Goal: Download file/media: Obtain a digital file from the website

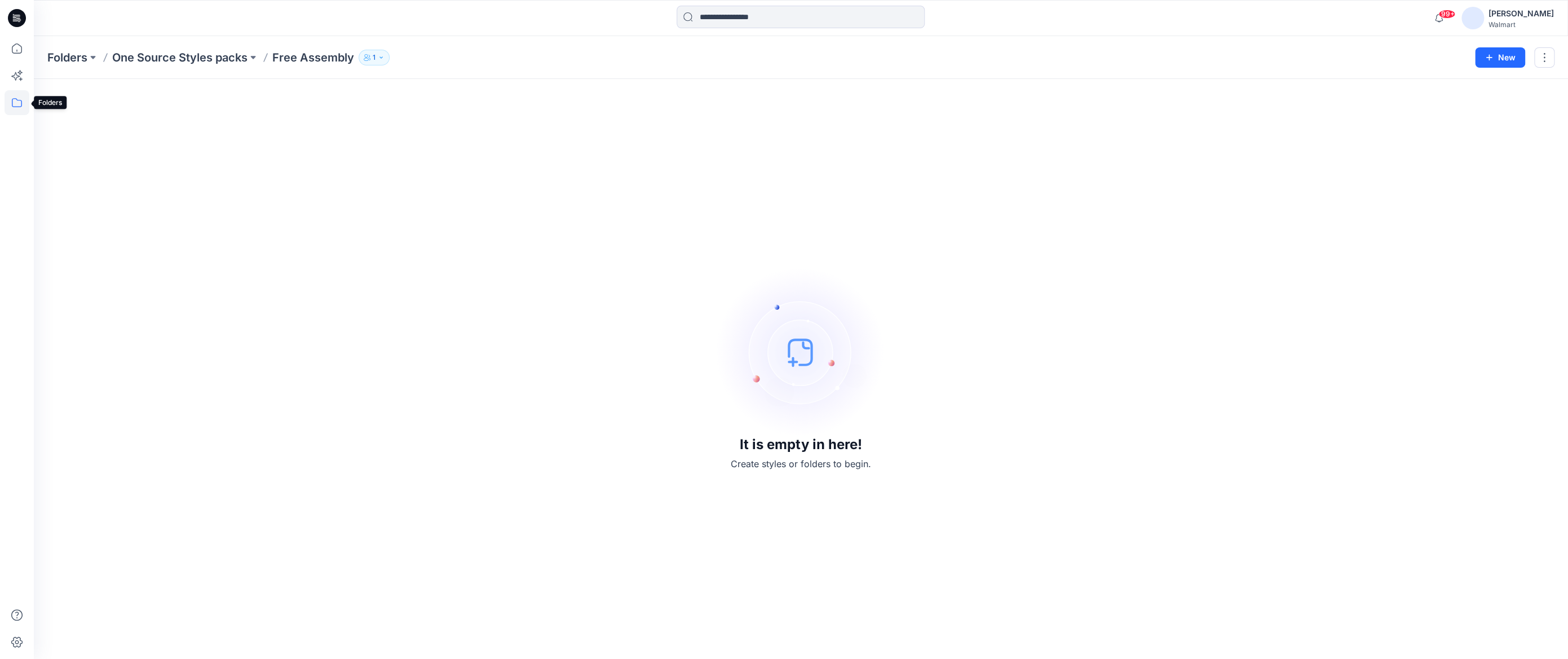
click at [14, 106] on icon at bounding box center [17, 102] width 25 height 25
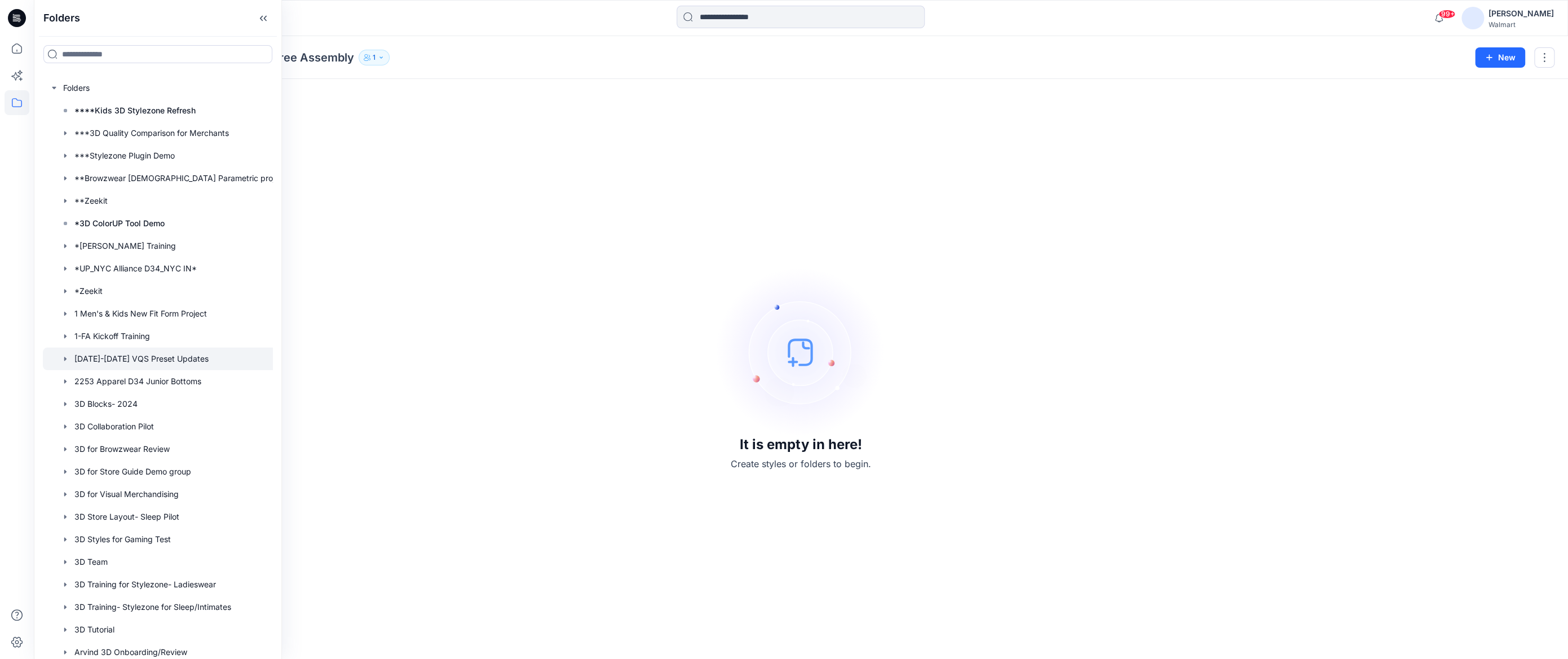
click at [133, 362] on div at bounding box center [168, 358] width 250 height 23
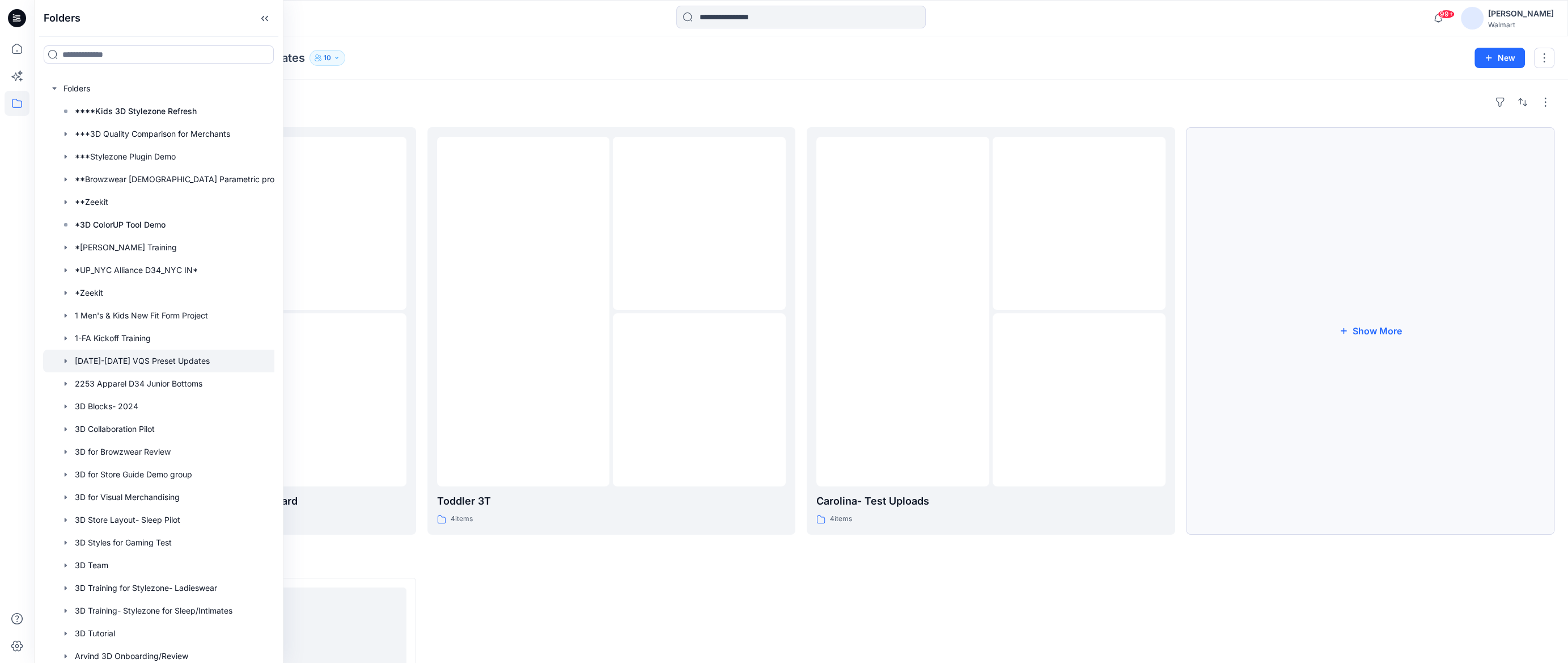
click at [1390, 332] on button "Show More" at bounding box center [1371, 331] width 369 height 407
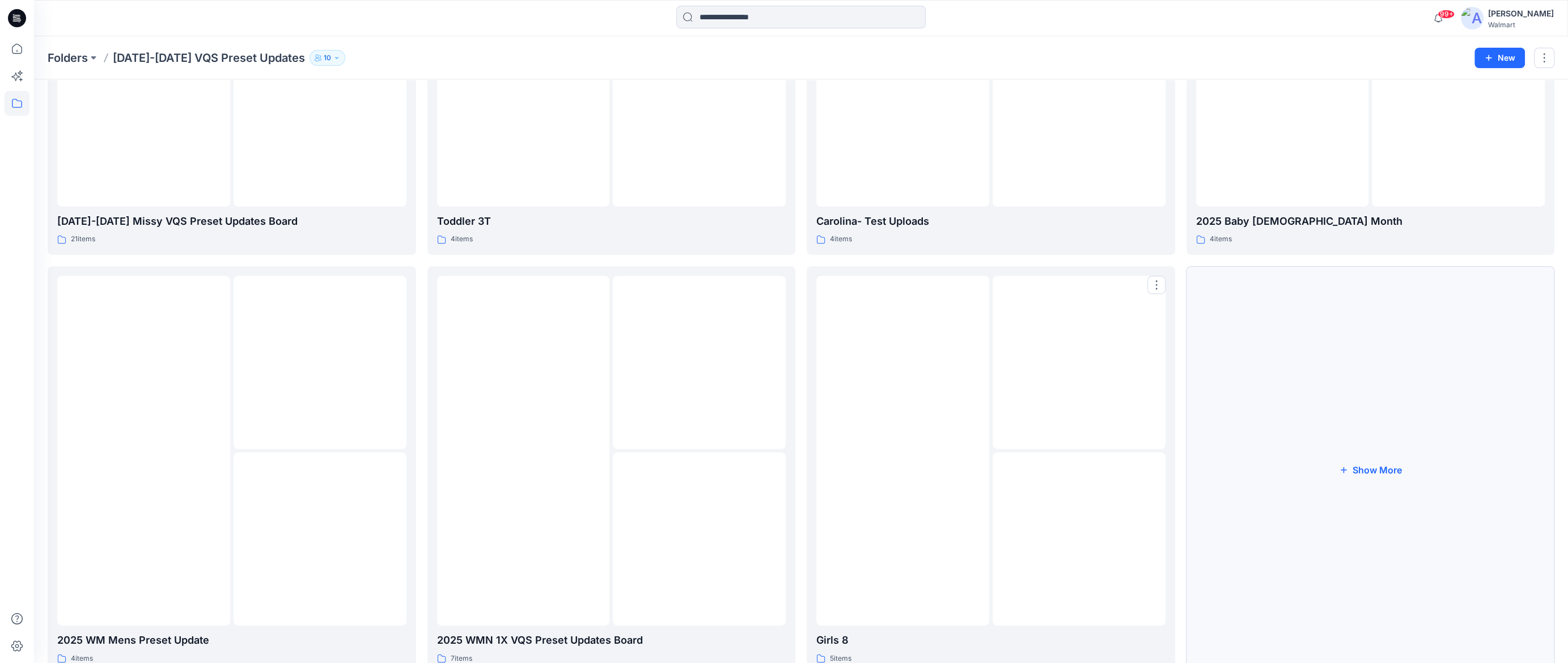
scroll to position [283, 0]
click at [1428, 230] on div "4 items" at bounding box center [1371, 236] width 349 height 12
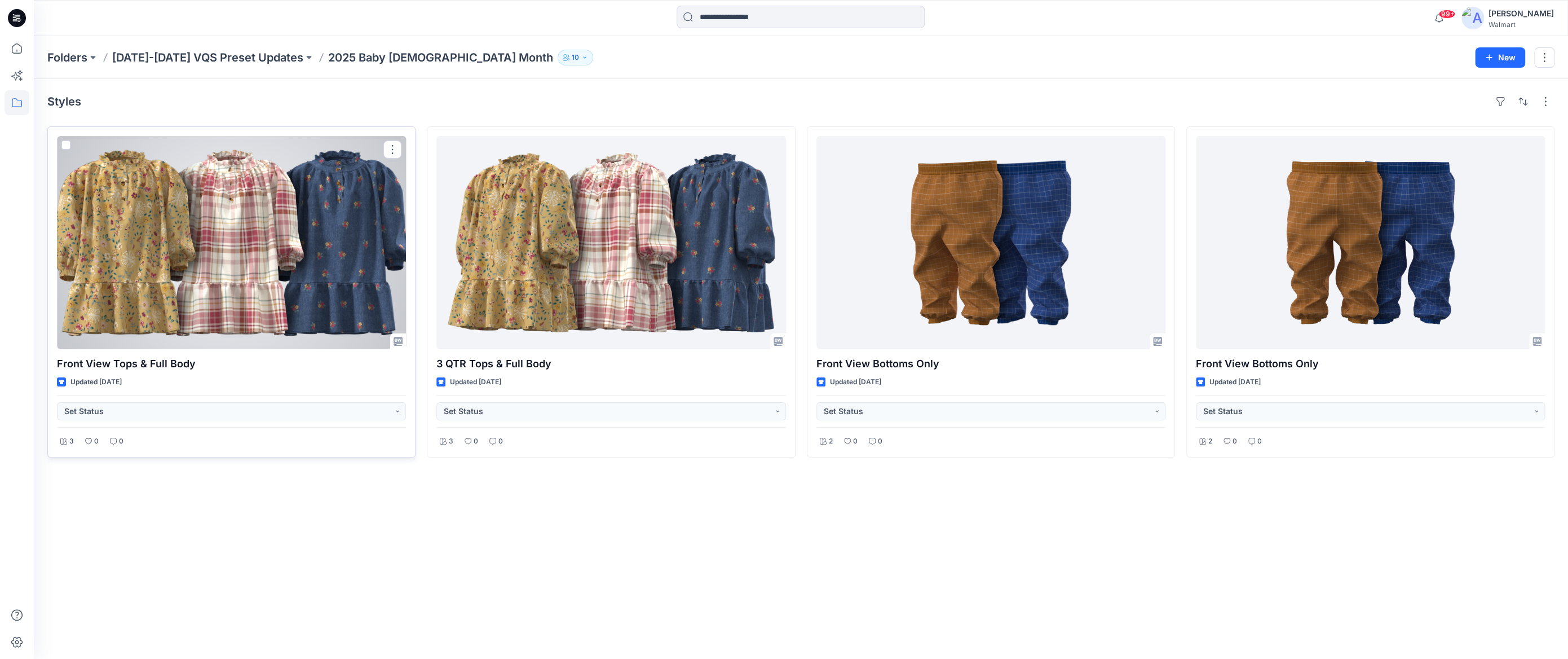
click at [238, 212] on div at bounding box center [231, 242] width 349 height 213
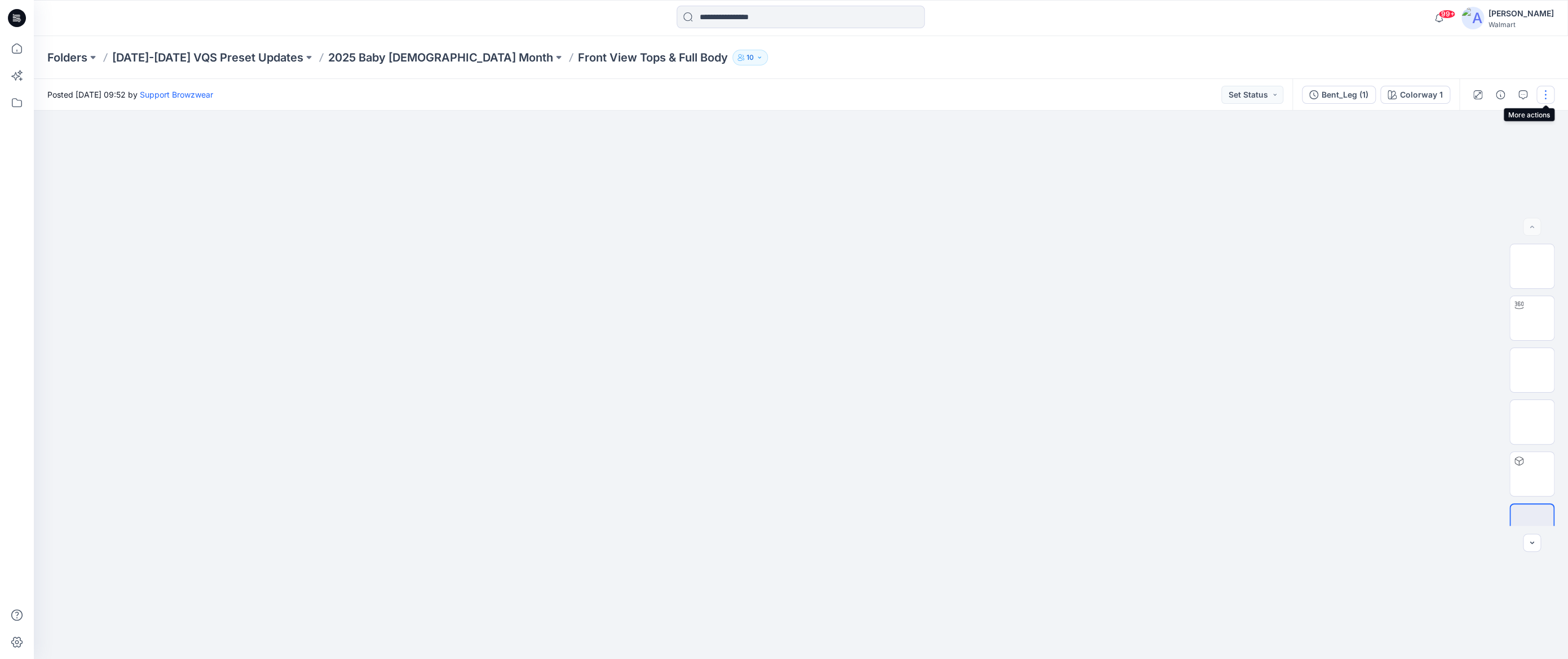
click at [1543, 92] on button "button" at bounding box center [1545, 94] width 18 height 18
click at [1361, 95] on div "Bent_Leg (1)" at bounding box center [1345, 94] width 47 height 13
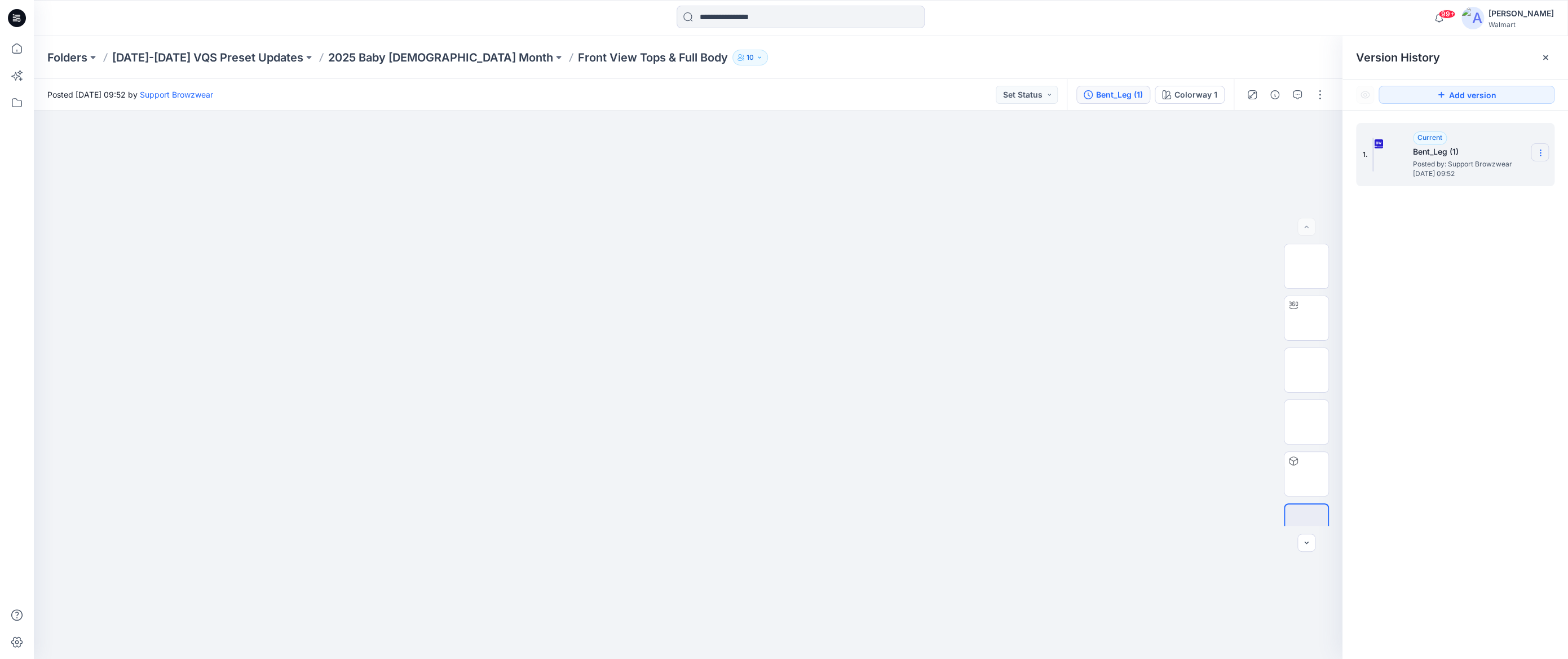
click at [1542, 155] on icon at bounding box center [1540, 152] width 9 height 9
click at [1498, 172] on span "Download Source BW File" at bounding box center [1483, 175] width 95 height 14
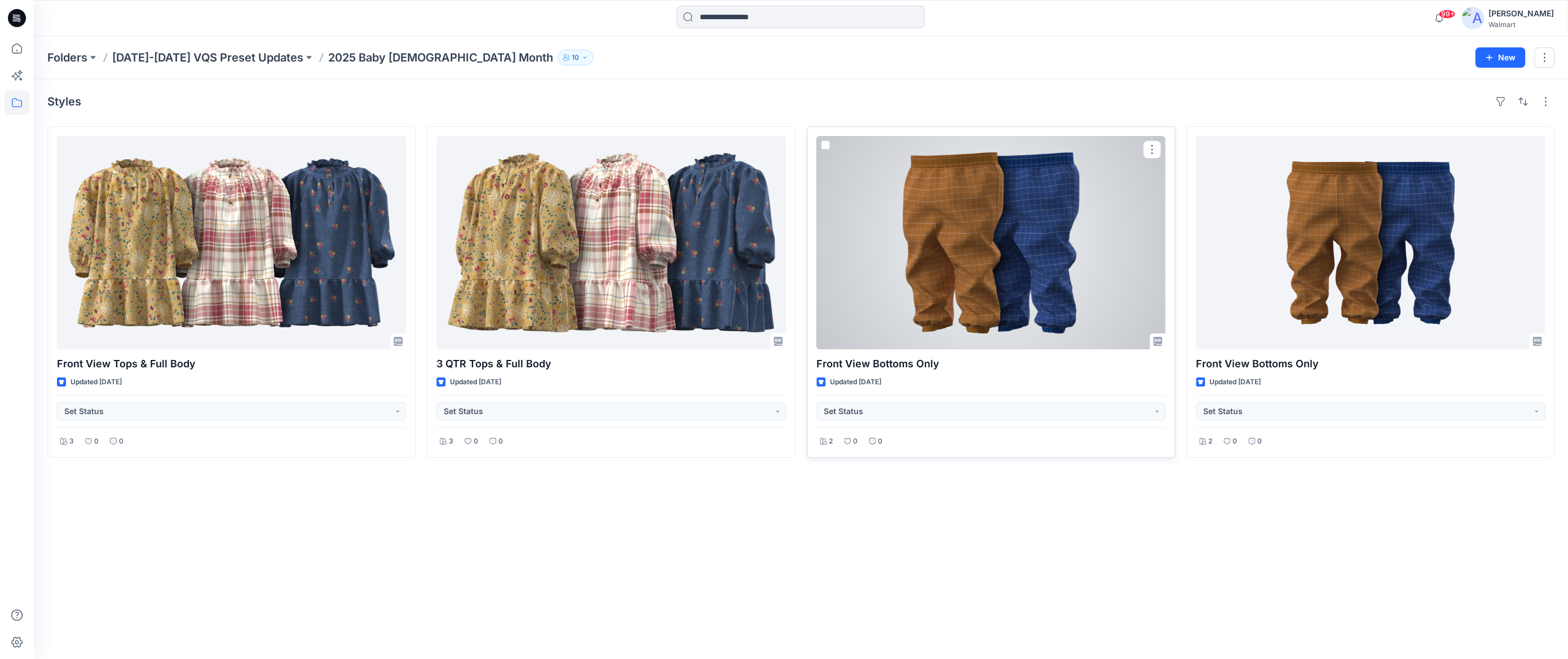
click at [1036, 186] on div at bounding box center [990, 242] width 349 height 213
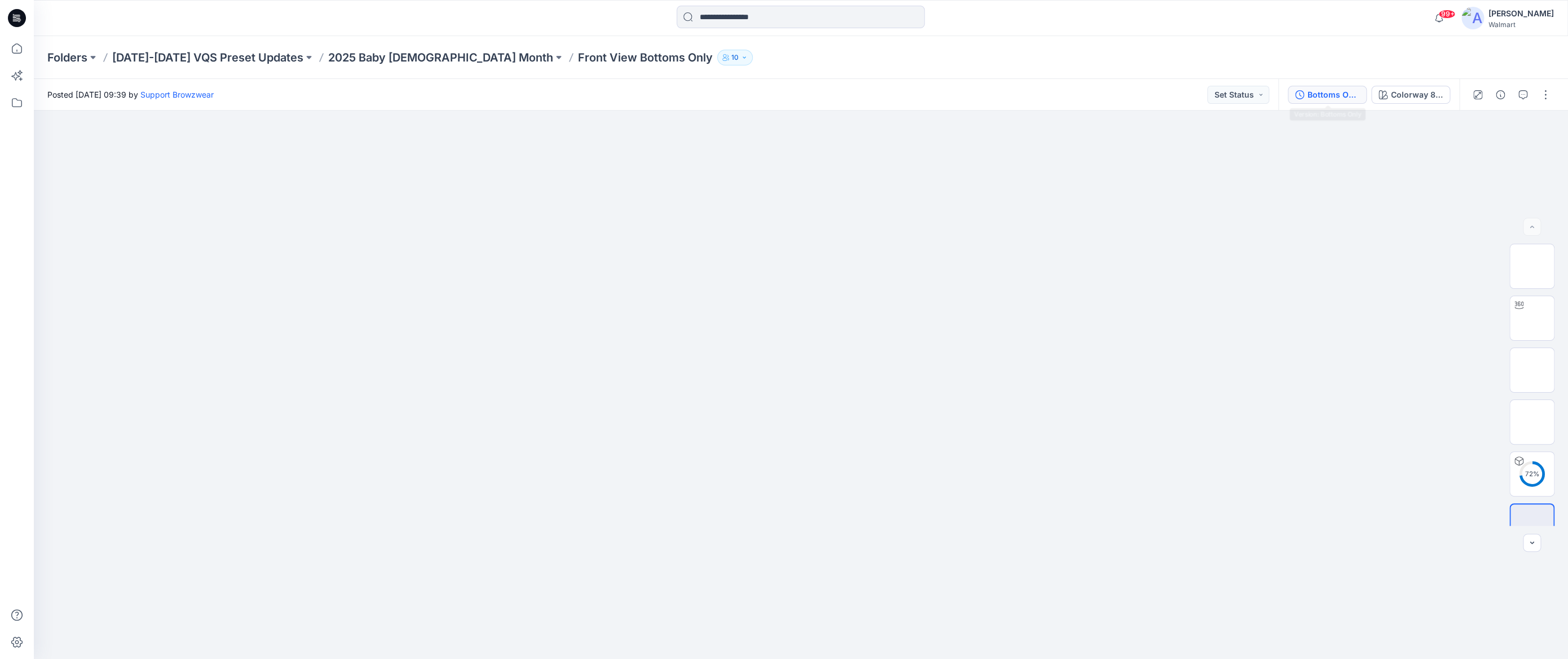
click at [1336, 89] on div "Bottoms Only" at bounding box center [1333, 94] width 52 height 13
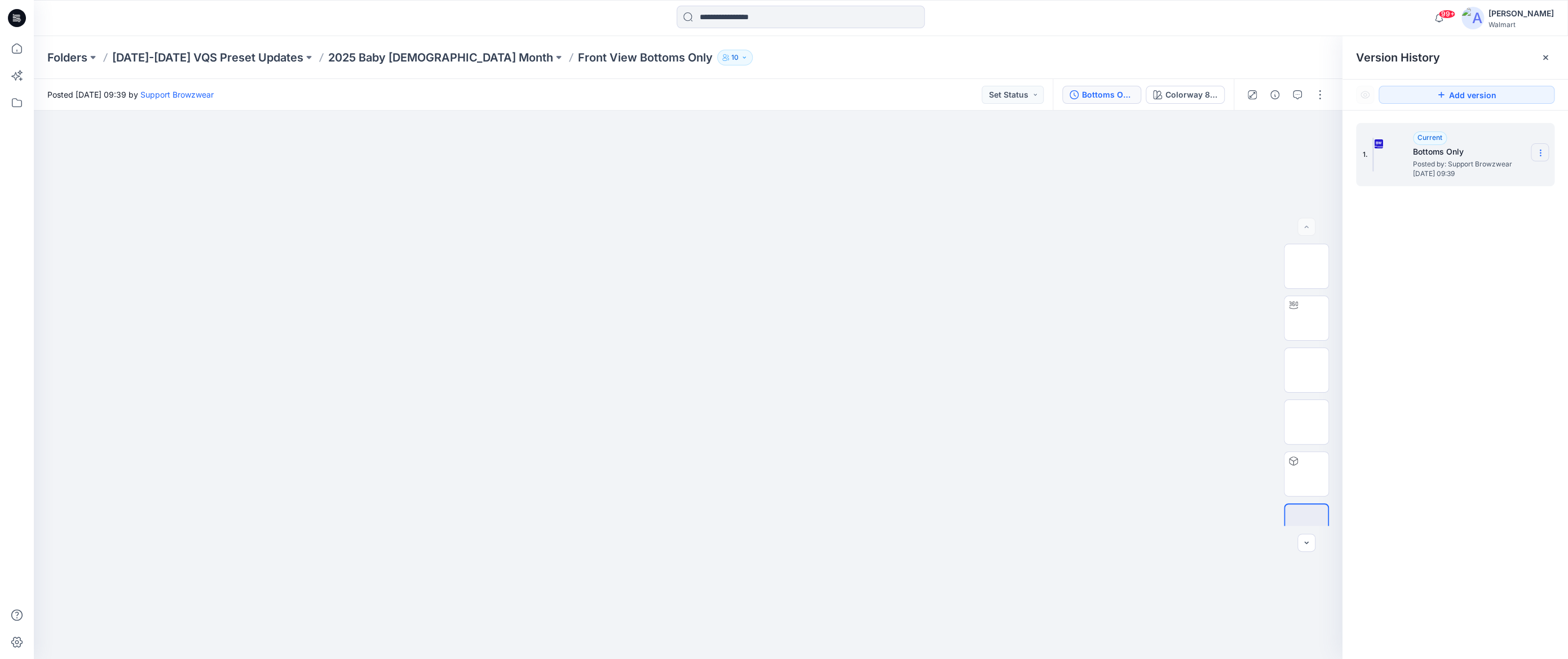
click at [1540, 149] on icon at bounding box center [1540, 152] width 9 height 9
click at [1490, 177] on span "Download Source BW File" at bounding box center [1483, 175] width 95 height 14
click at [792, 82] on div "Posted [DATE] 09:39 by Support Browzwear Set Status" at bounding box center [542, 94] width 1019 height 31
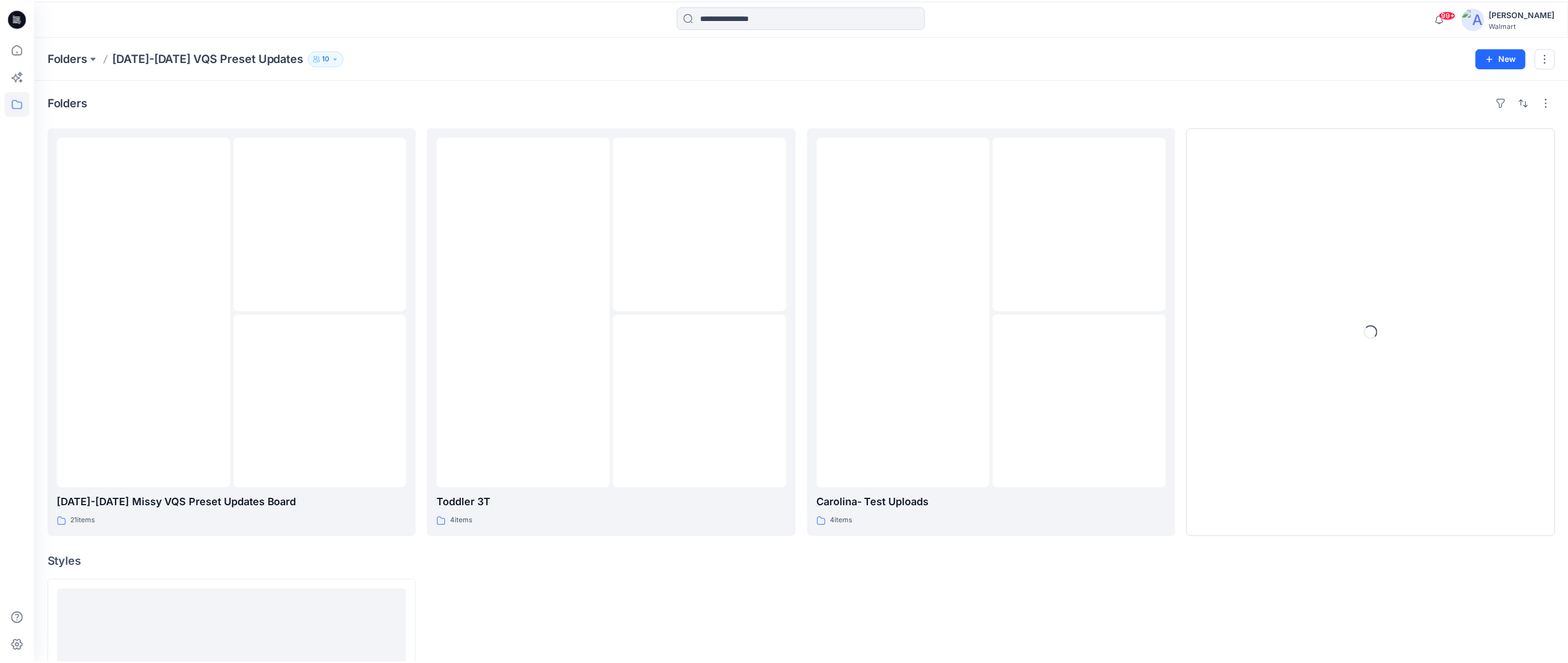
scroll to position [259, 0]
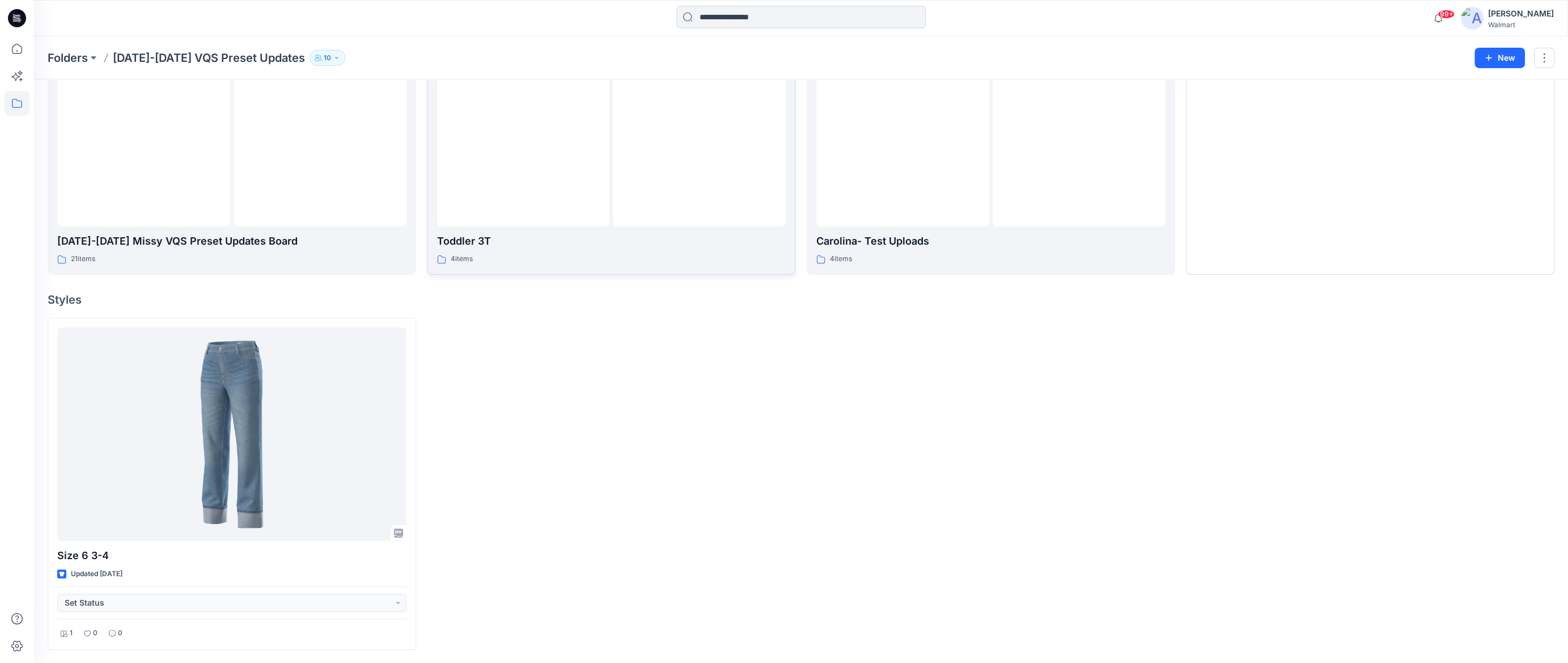
click at [691, 212] on div at bounding box center [698, 139] width 173 height 173
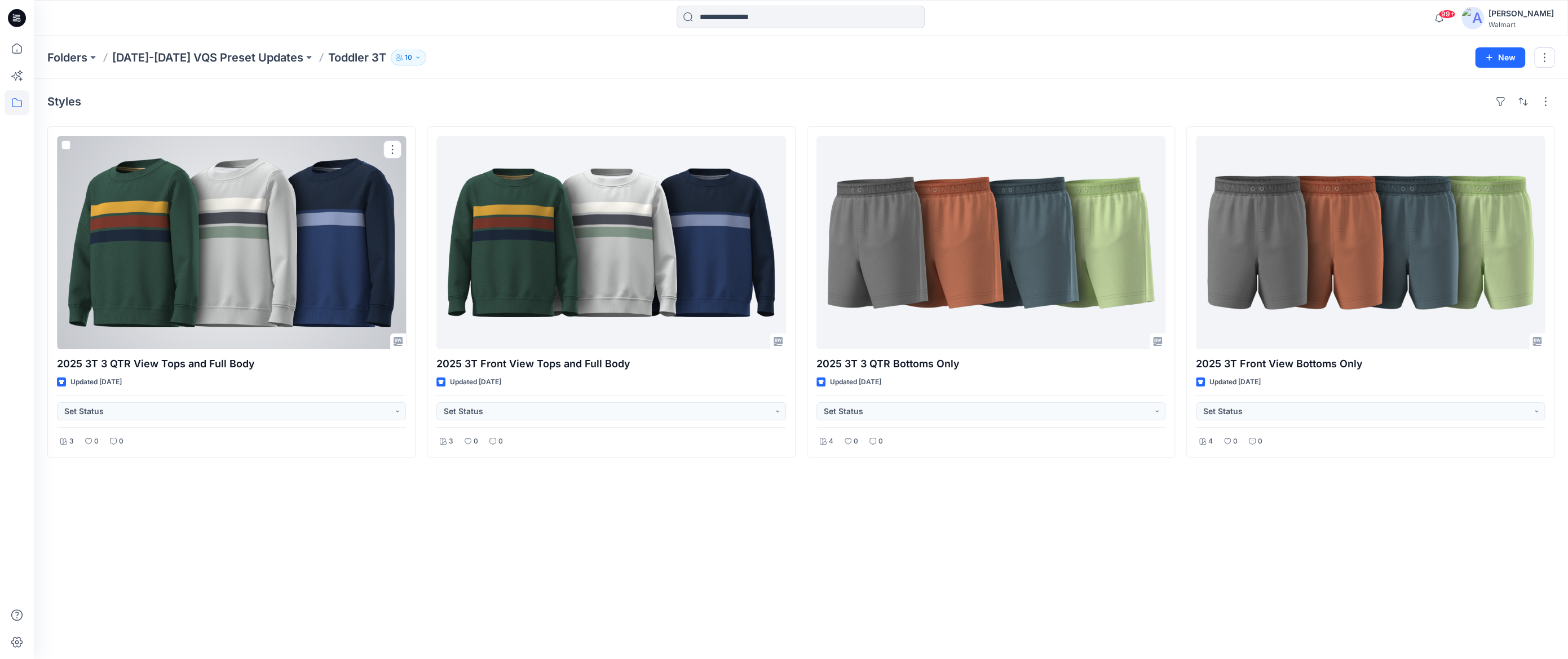
click at [330, 181] on div at bounding box center [231, 242] width 349 height 213
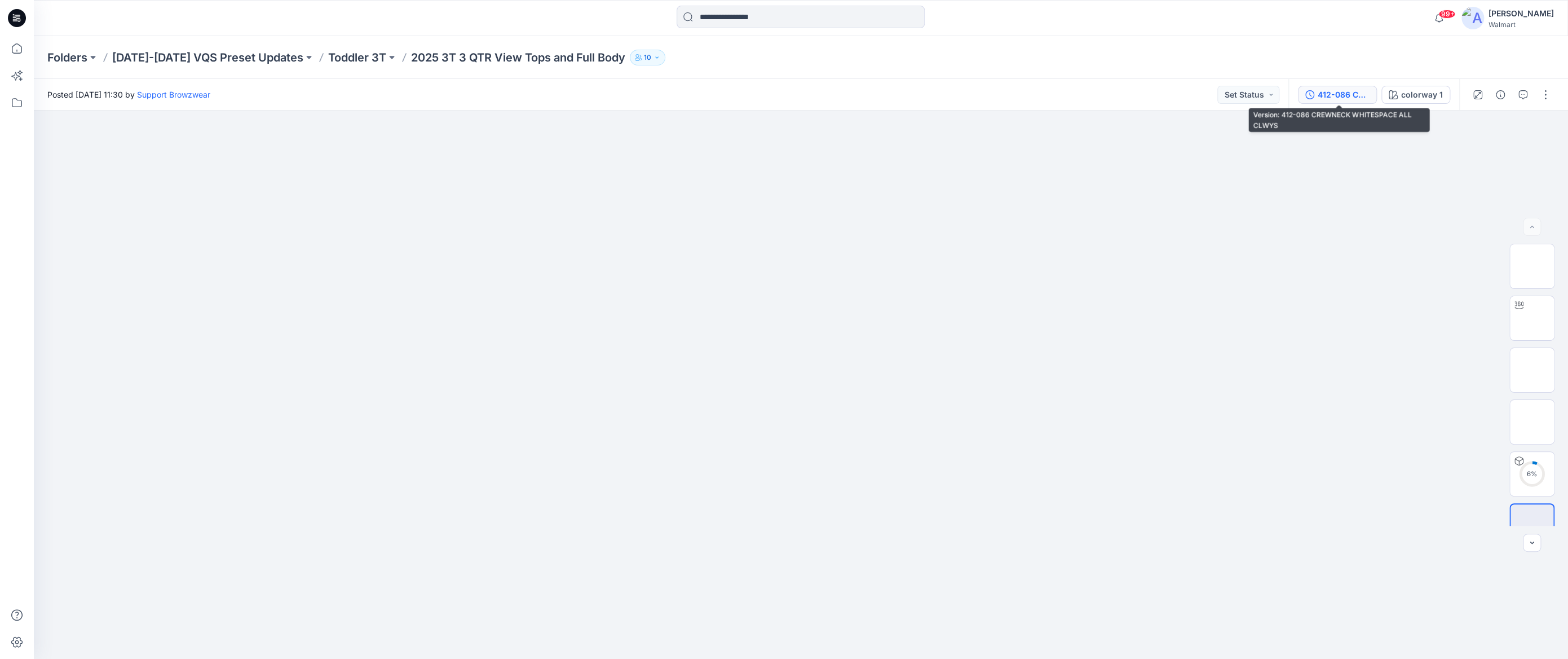
click at [1347, 93] on div "412-086 CREWNECK WHITESPACE ALL CLWYS" at bounding box center [1343, 94] width 52 height 13
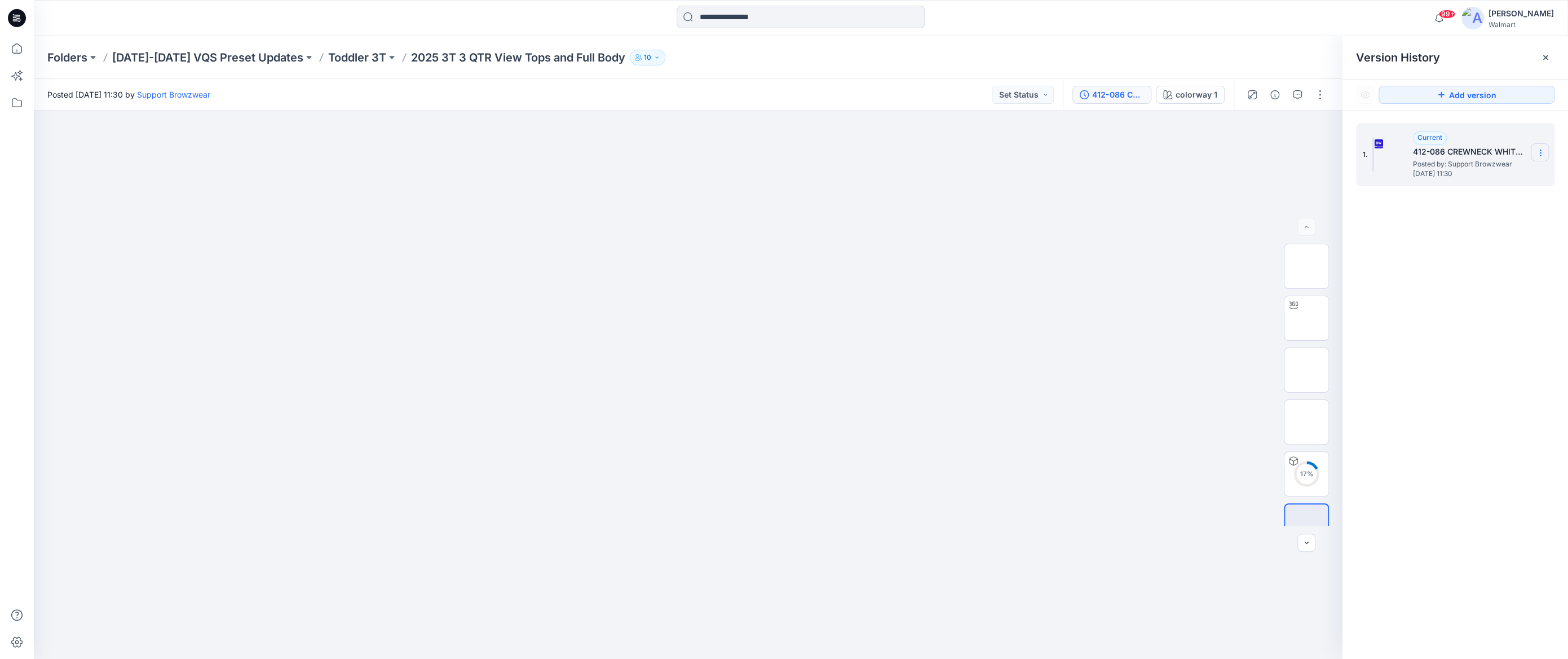
click at [1543, 154] on icon at bounding box center [1540, 152] width 9 height 9
click at [1476, 177] on span "Download Source BW File" at bounding box center [1483, 175] width 95 height 14
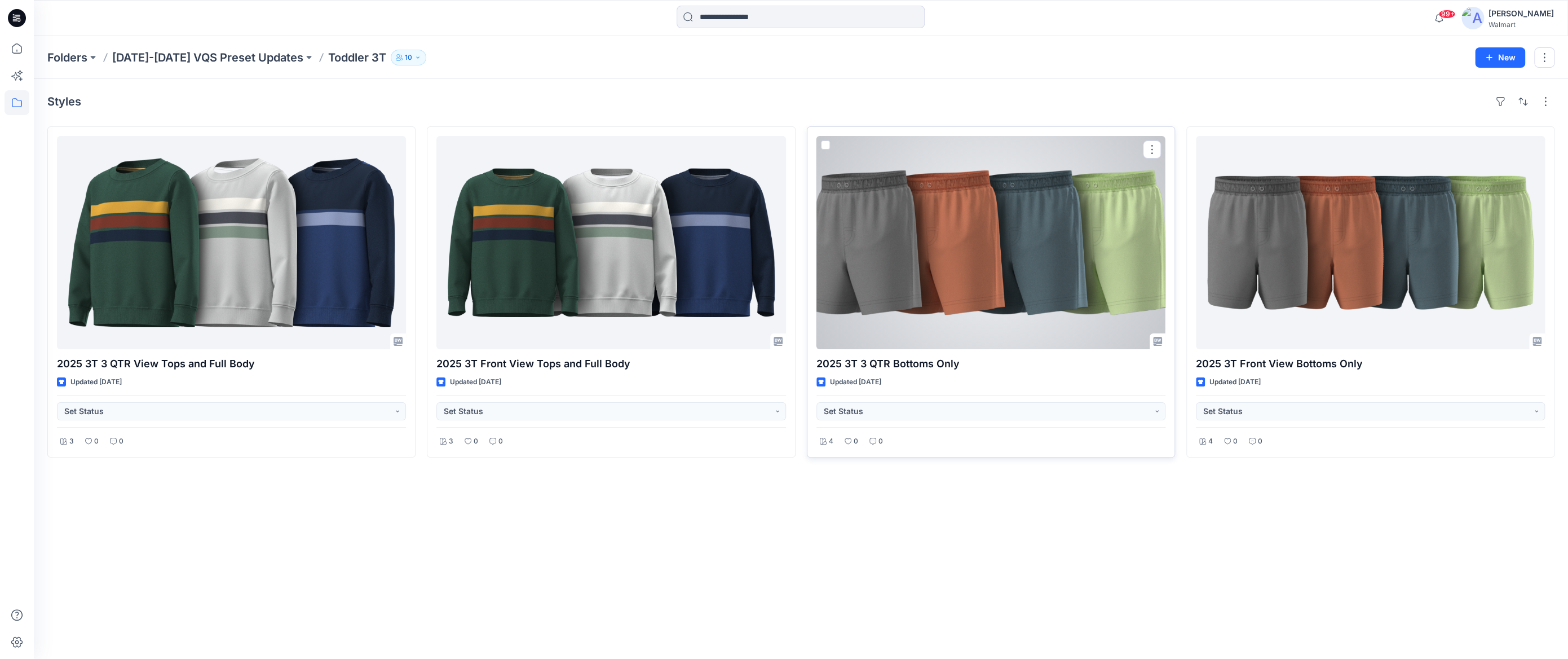
click at [1122, 251] on div at bounding box center [990, 242] width 349 height 213
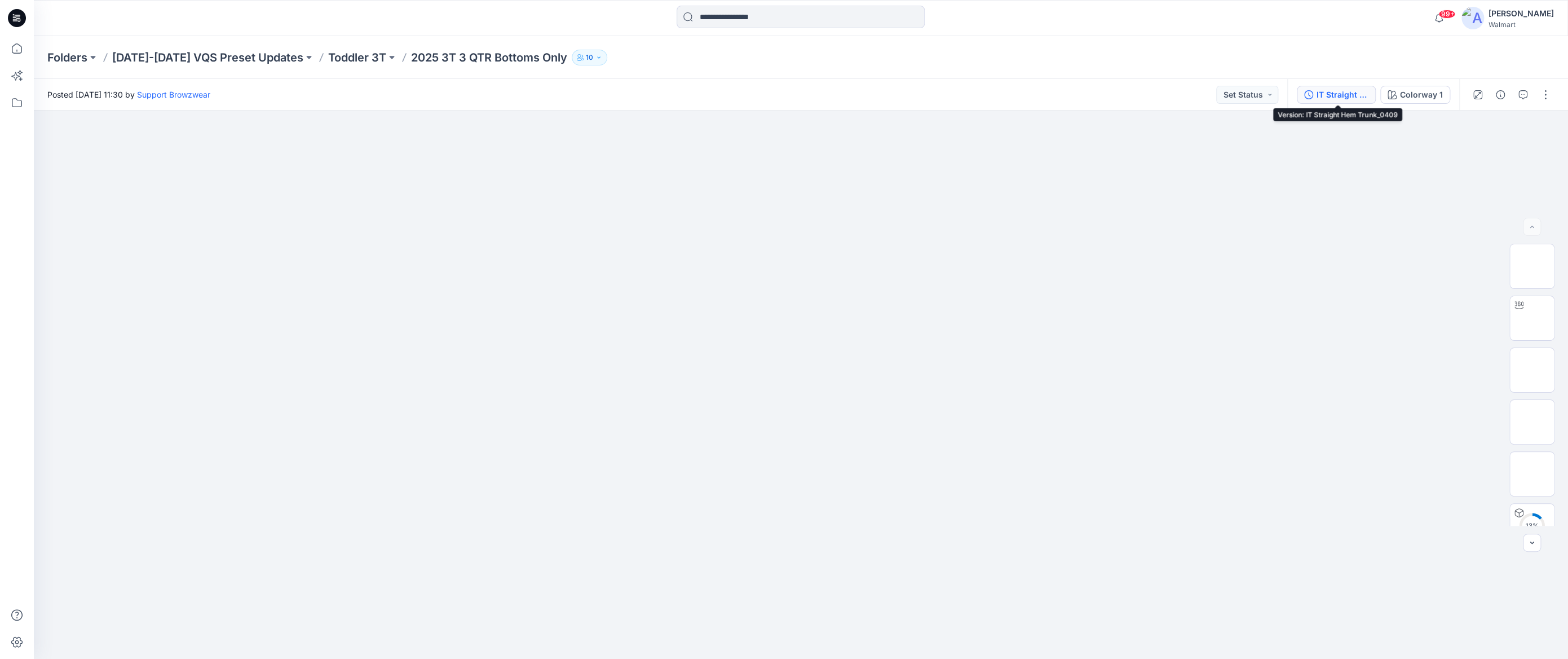
click at [1326, 93] on div "IT Straight Hem Trunk_0409" at bounding box center [1341, 94] width 52 height 13
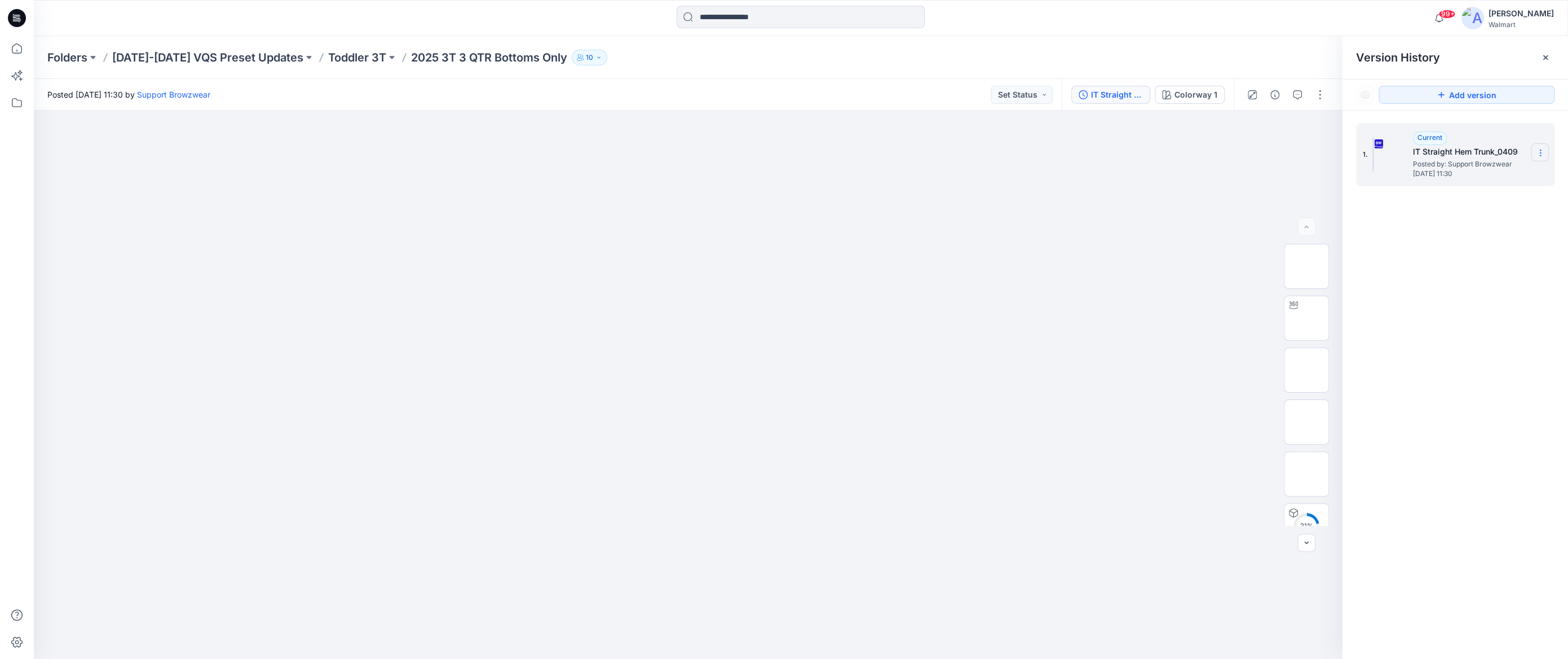
click at [1542, 152] on icon at bounding box center [1540, 152] width 9 height 9
click at [1488, 181] on div "Download Source BW File" at bounding box center [1479, 175] width 130 height 23
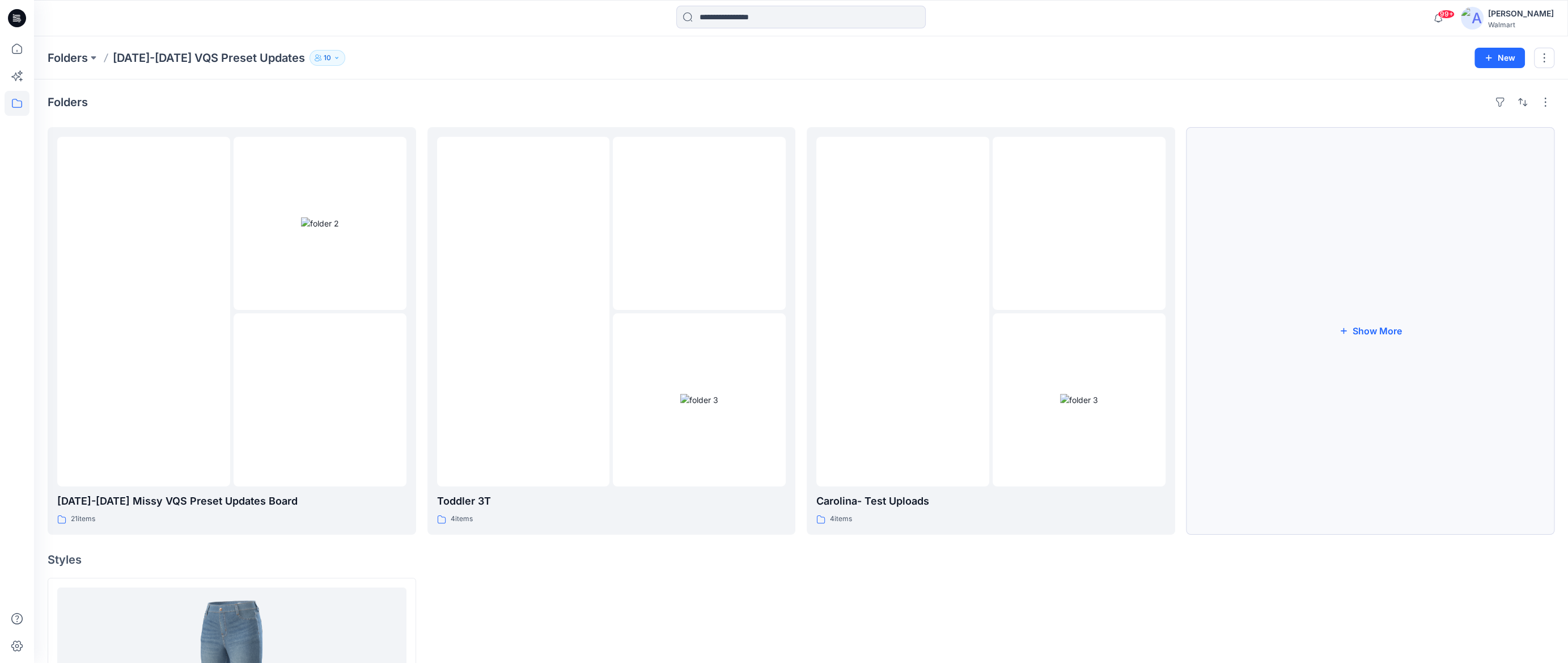
click at [1364, 329] on button "Show More" at bounding box center [1371, 331] width 369 height 407
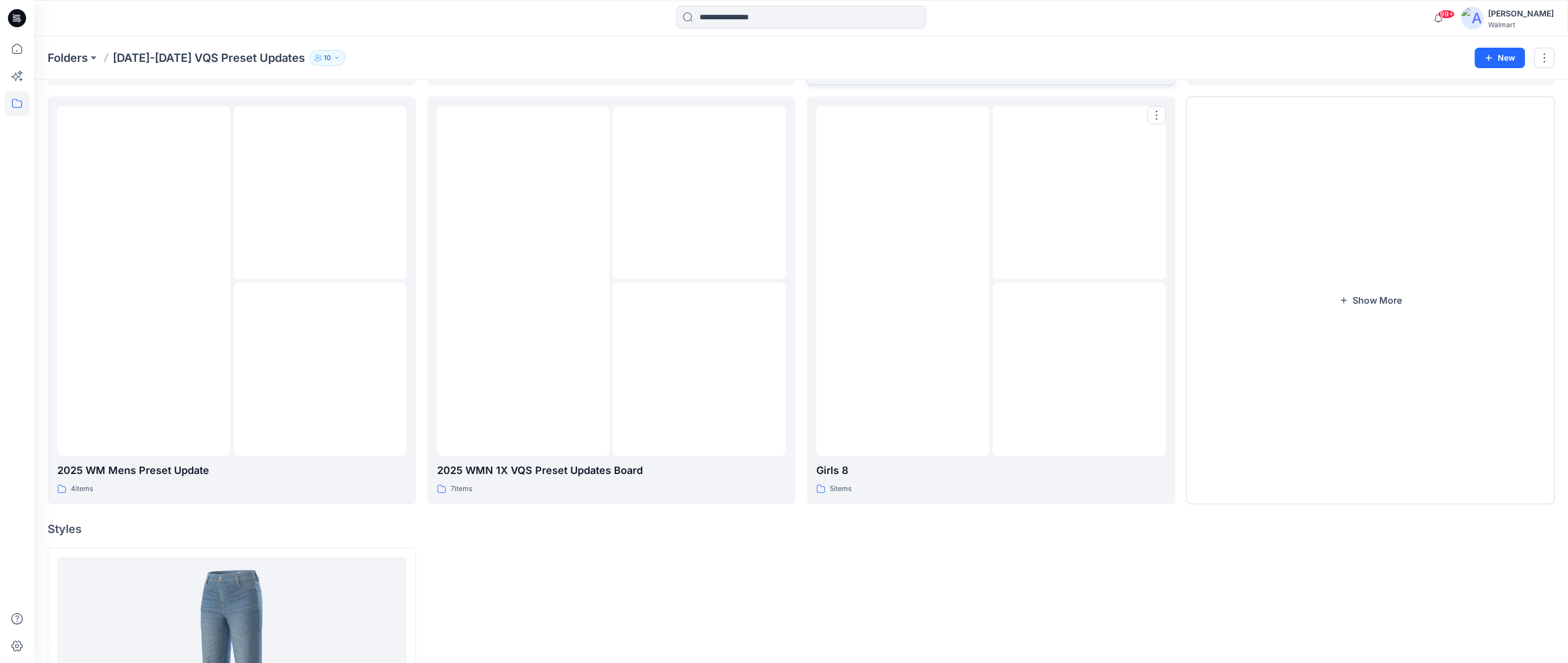
scroll to position [453, 0]
click at [1396, 300] on button "Show More" at bounding box center [1371, 296] width 369 height 407
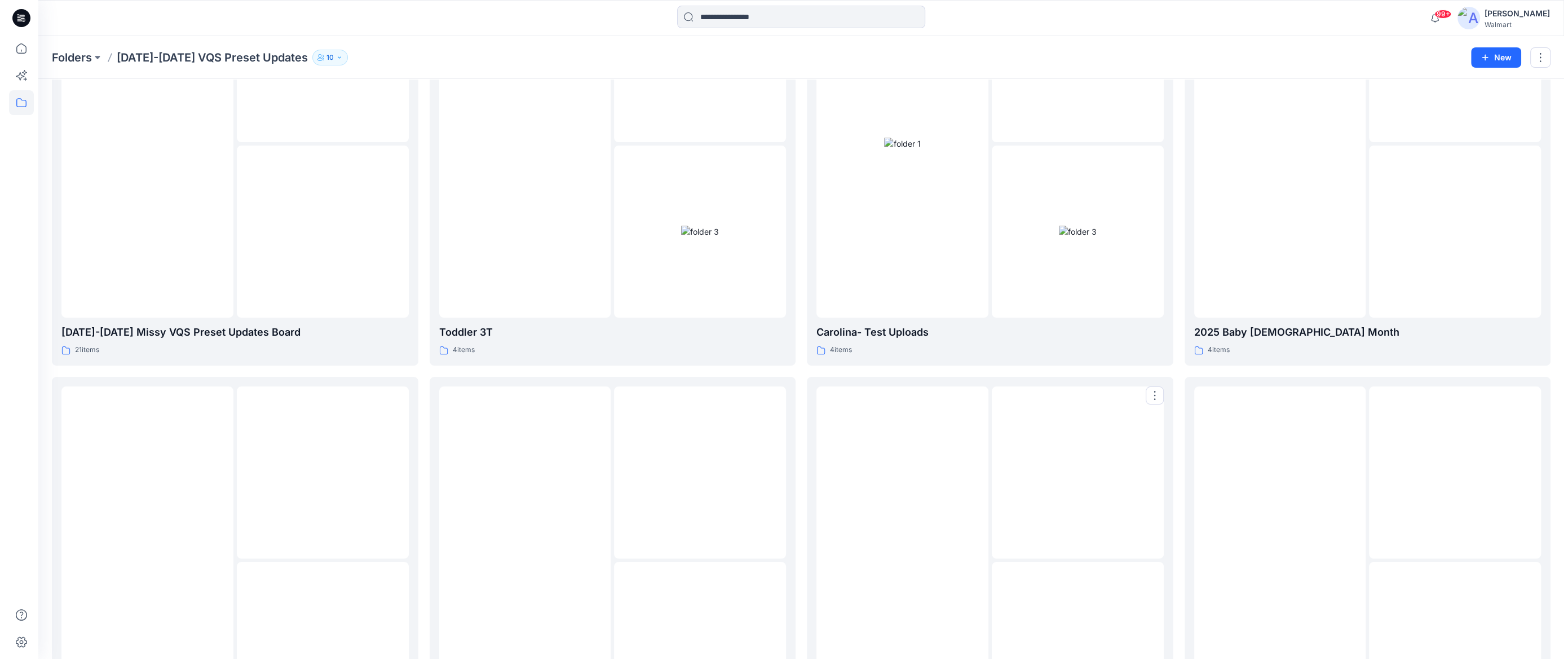
scroll to position [0, 0]
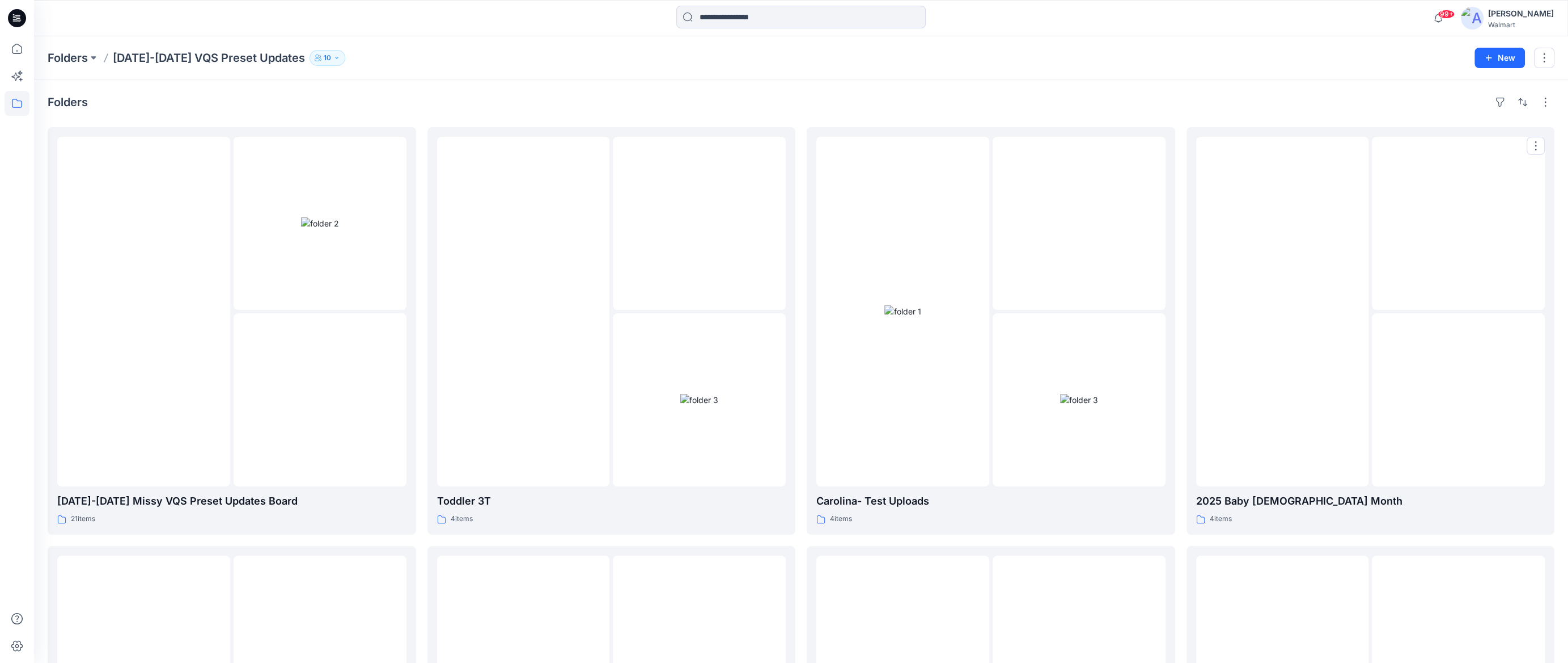
drag, startPoint x: 1471, startPoint y: 389, endPoint x: 1497, endPoint y: 389, distance: 26.0
click at [1459, 400] on img at bounding box center [1459, 400] width 0 height 0
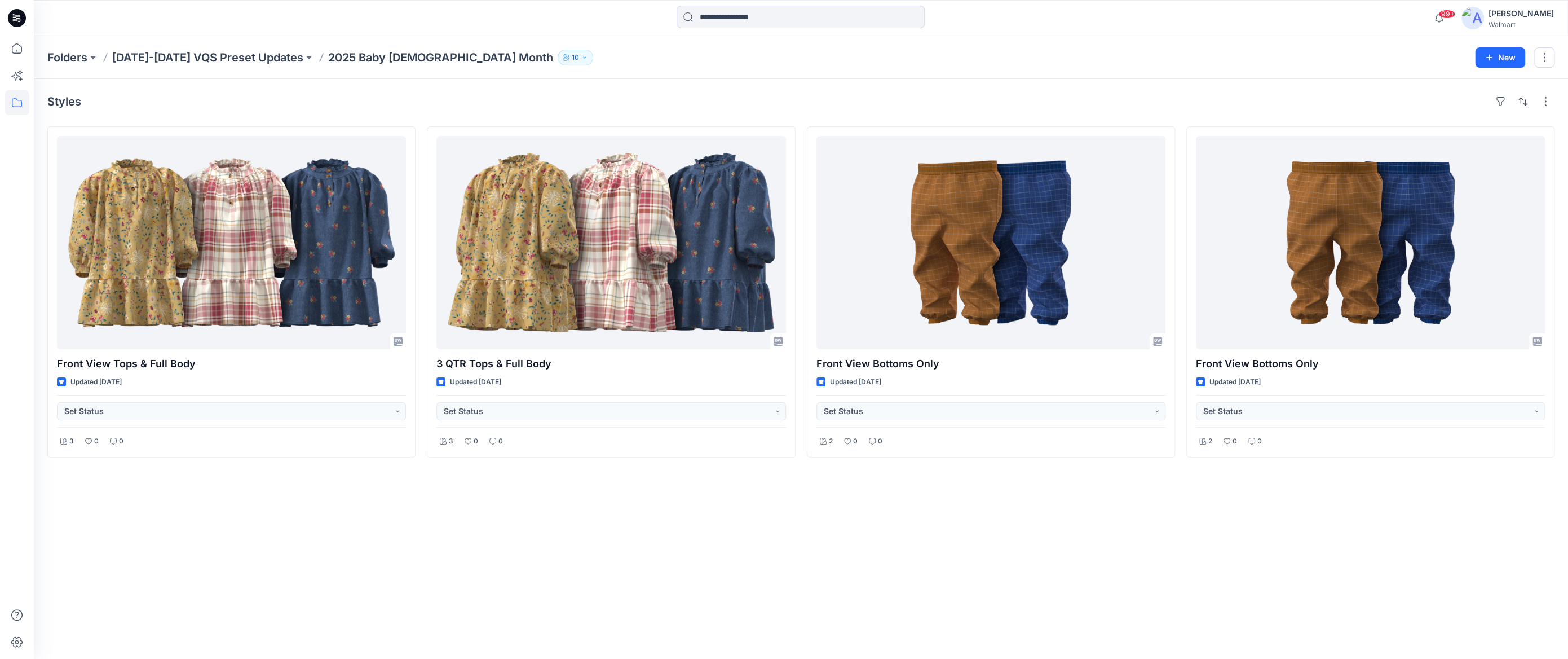
drag, startPoint x: 1229, startPoint y: 587, endPoint x: 1262, endPoint y: 562, distance: 41.4
click at [1229, 587] on div "Styles Front View Tops & Full Body Updated [DATE] Set Status 3 0 0 3 QTR Tops &…" at bounding box center [800, 368] width 1534 height 580
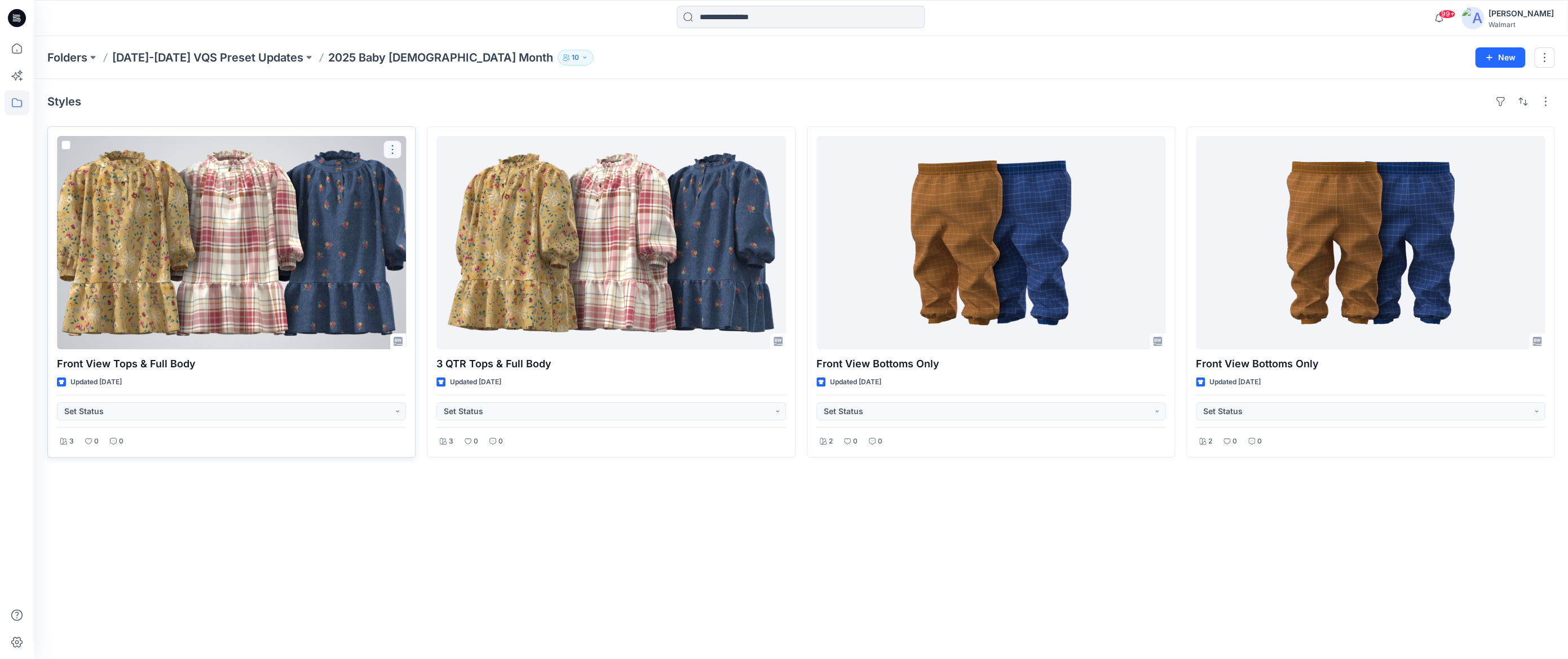
click at [399, 149] on button "button" at bounding box center [392, 149] width 18 height 18
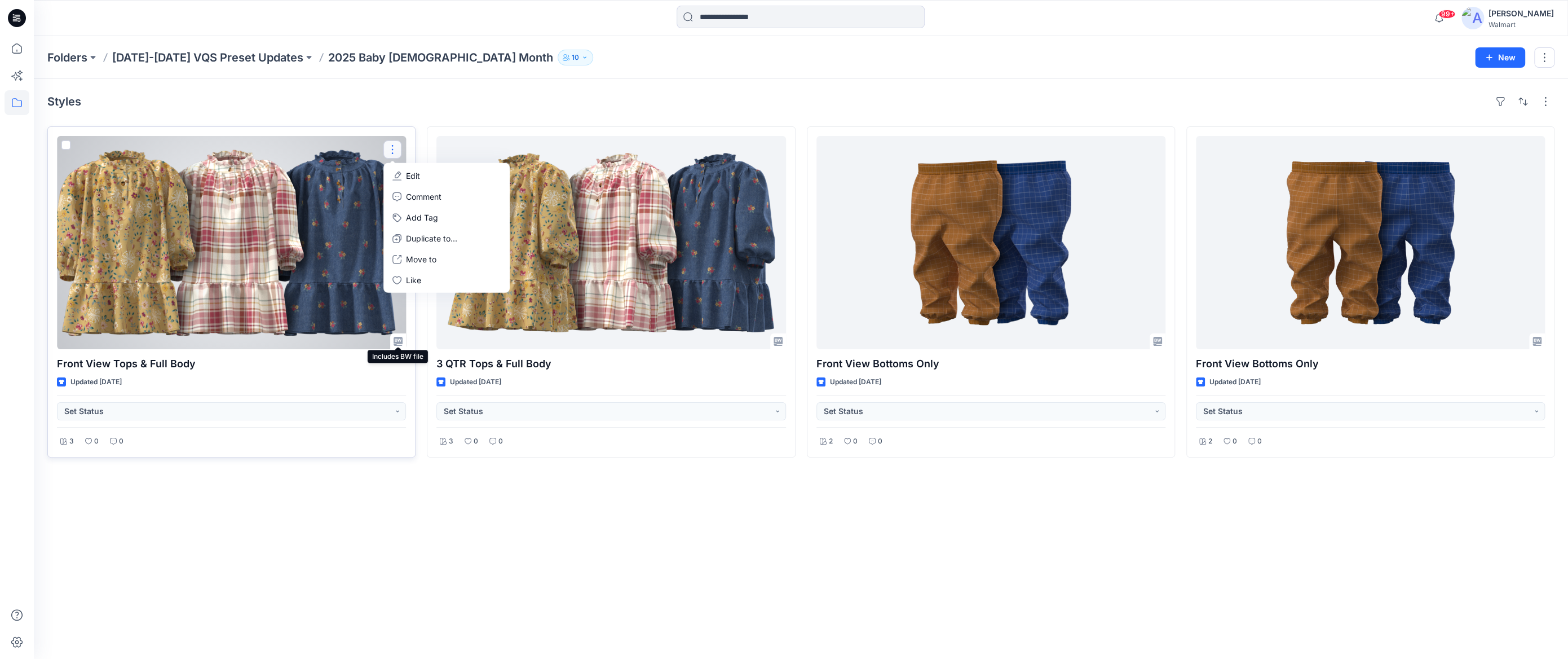
click at [394, 341] on icon at bounding box center [397, 340] width 9 height 9
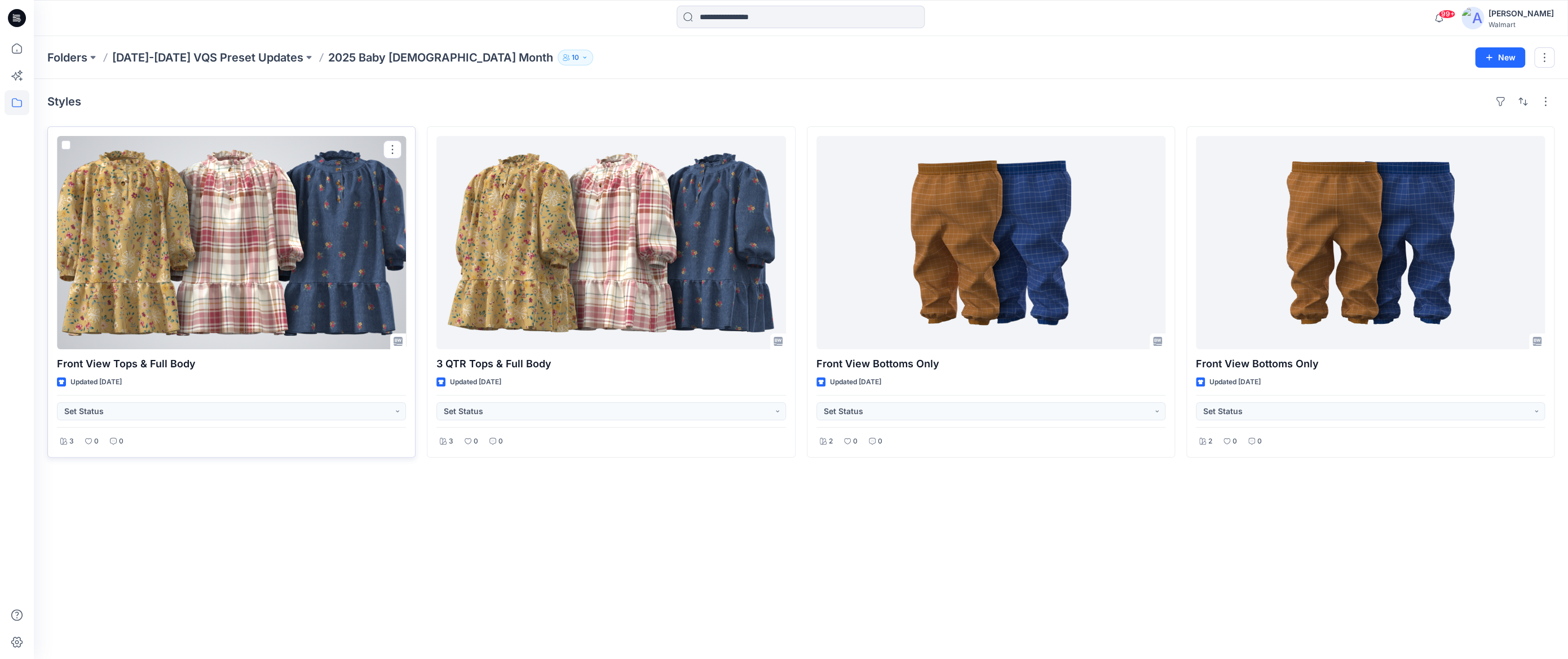
click at [288, 200] on div at bounding box center [231, 242] width 349 height 213
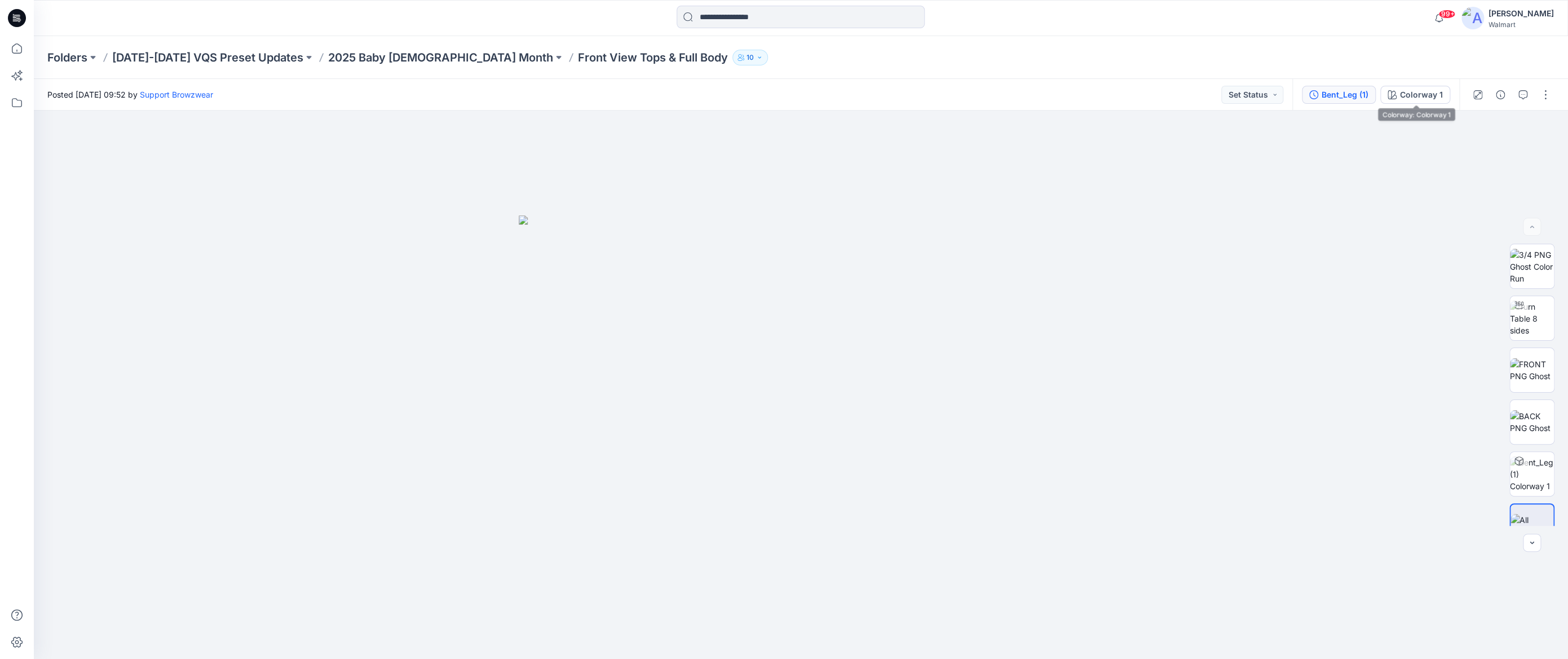
click at [1368, 93] on div "Bent_Leg (1)" at bounding box center [1345, 94] width 47 height 13
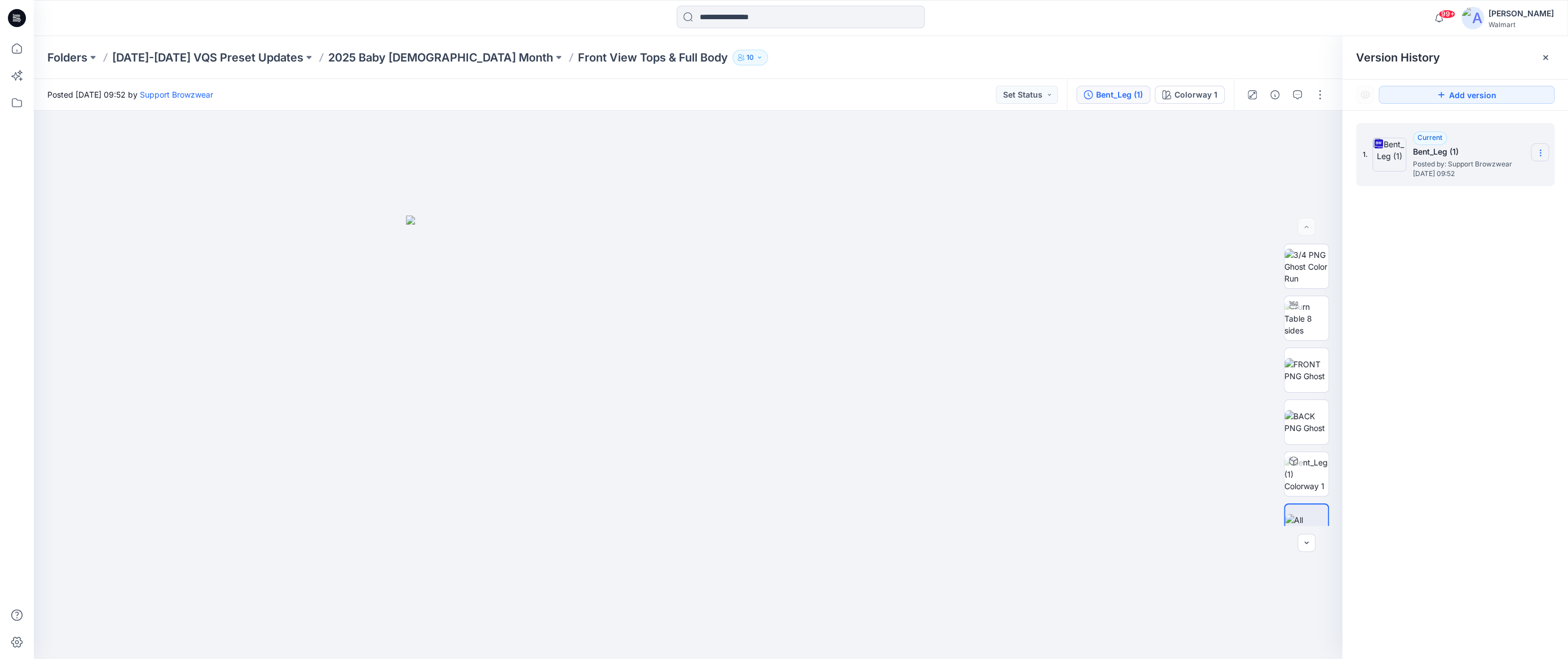
click at [1541, 152] on icon at bounding box center [1540, 152] width 9 height 9
click at [1499, 175] on span "Download Source BW File" at bounding box center [1483, 175] width 95 height 14
click at [796, 97] on div "Posted [DATE] 09:52 by Support Browzwear Set Status" at bounding box center [549, 94] width 1033 height 31
click at [1320, 102] on button "button" at bounding box center [1320, 94] width 18 height 18
click at [1208, 39] on div "Folders [DATE]-[DATE] VQS Preset Updates 2025 Baby [DEMOGRAPHIC_DATA] Month Fro…" at bounding box center [800, 58] width 1534 height 43
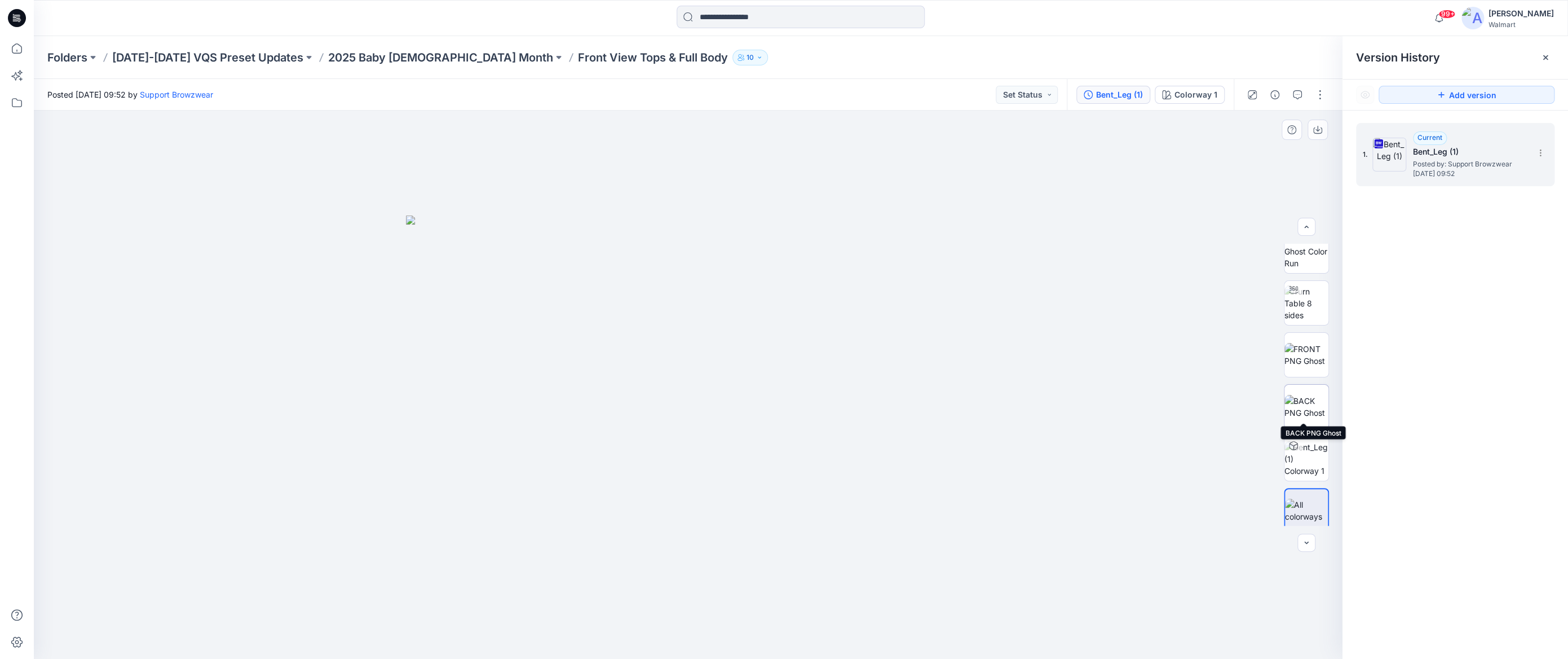
scroll to position [22, 0]
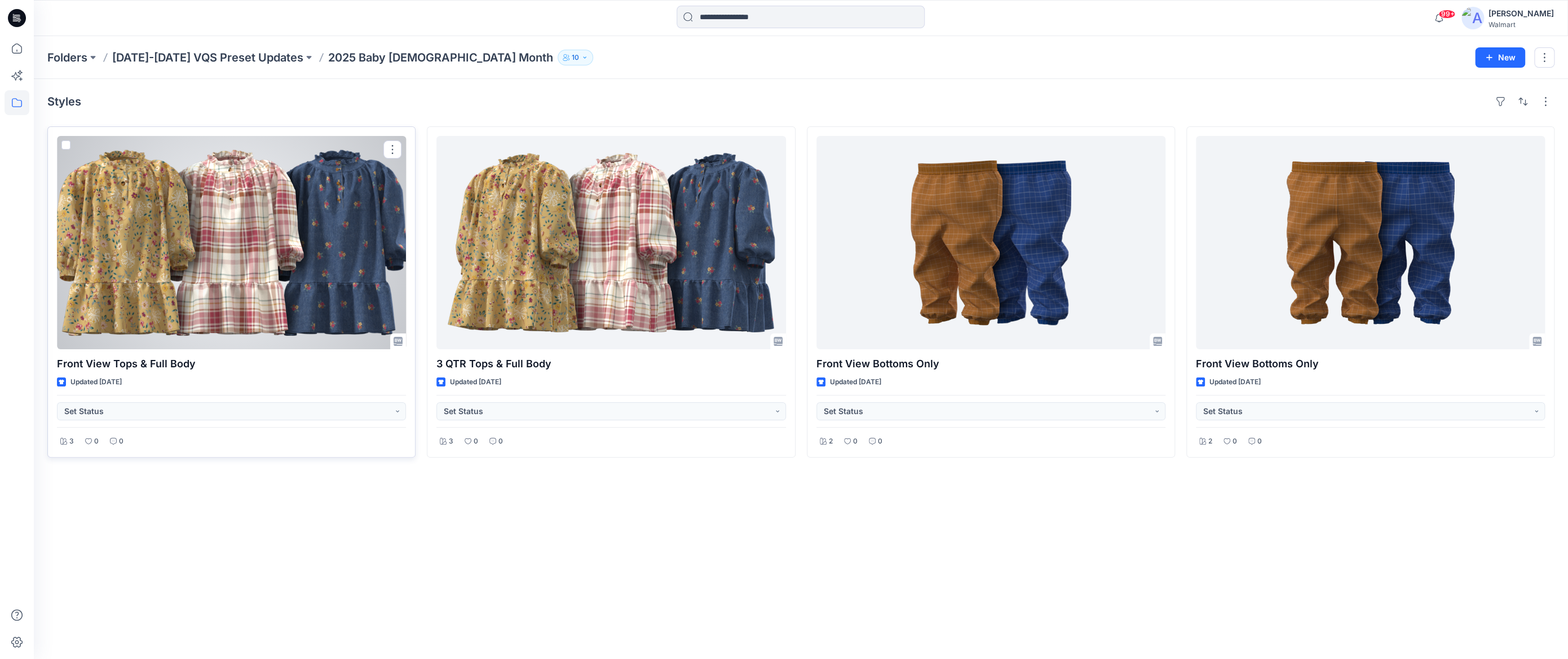
click at [313, 217] on div at bounding box center [231, 242] width 349 height 213
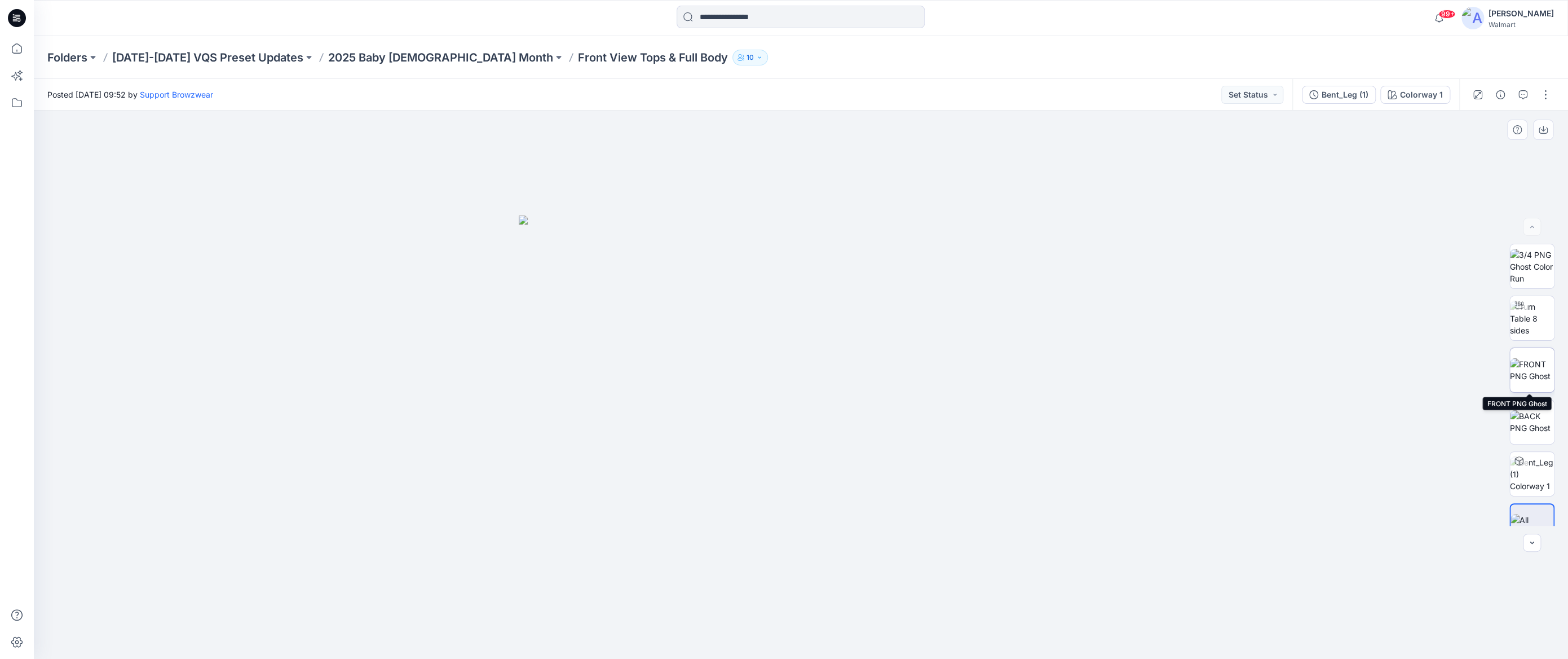
click at [1537, 377] on img at bounding box center [1532, 370] width 44 height 24
click at [1543, 317] on img at bounding box center [1532, 318] width 44 height 35
click at [1027, 66] on div "Folders [DATE]-[DATE] VQS Preset Updates 2025 Baby [DEMOGRAPHIC_DATA] Month Fro…" at bounding box center [800, 58] width 1534 height 43
